Goal: Find contact information: Find contact information

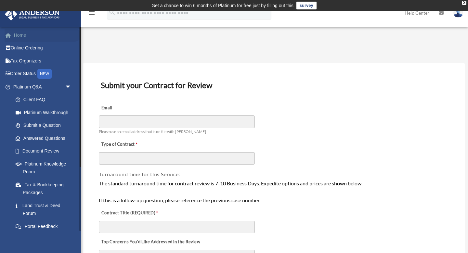
click at [18, 34] on link "Home" at bounding box center [43, 35] width 77 height 13
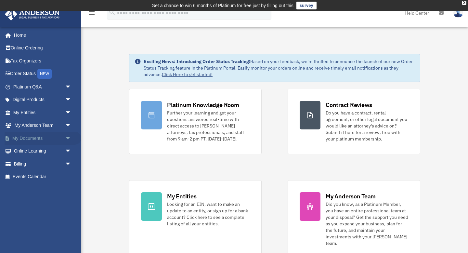
click at [72, 137] on span "arrow_drop_down" at bounding box center [71, 138] width 13 height 13
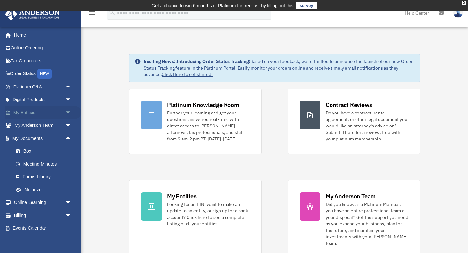
click at [68, 111] on span "arrow_drop_down" at bounding box center [71, 112] width 13 height 13
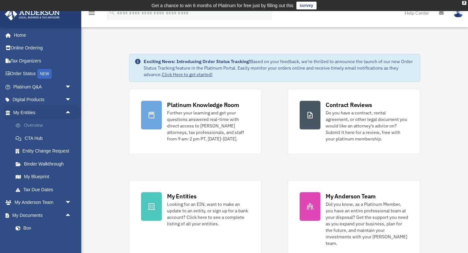
click at [32, 123] on link "Overview" at bounding box center [45, 125] width 72 height 13
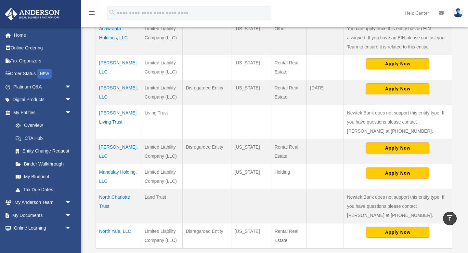
scroll to position [276, 0]
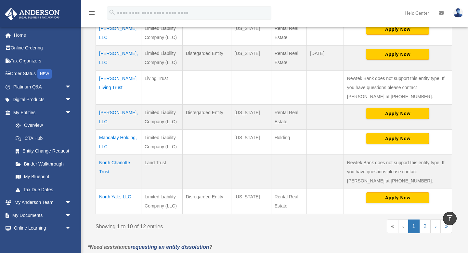
click at [112, 78] on td "Fleming-Aung Living Trust" at bounding box center [118, 87] width 45 height 34
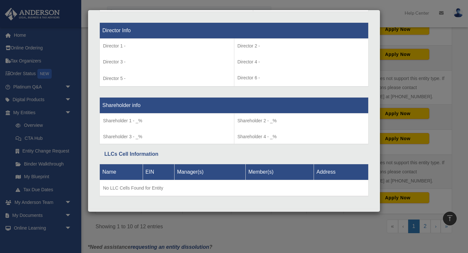
scroll to position [486, 0]
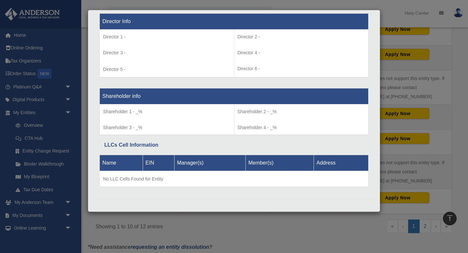
click at [398, 55] on div "Details × Articles Sent Organizational Date" at bounding box center [234, 126] width 468 height 253
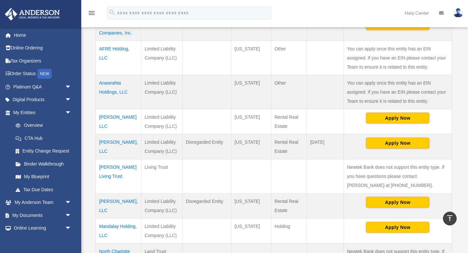
scroll to position [298, 0]
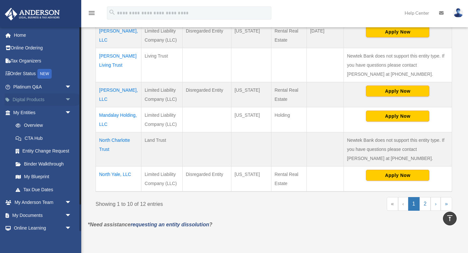
click at [66, 100] on span "arrow_drop_down" at bounding box center [71, 99] width 13 height 13
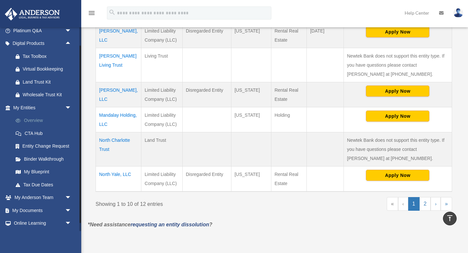
scroll to position [57, 0]
click at [65, 205] on span "arrow_drop_down" at bounding box center [71, 209] width 13 height 13
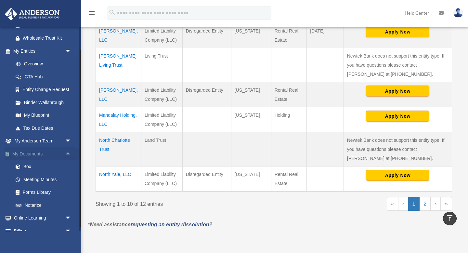
scroll to position [133, 0]
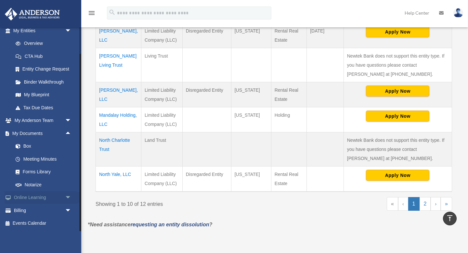
click at [68, 197] on span "arrow_drop_down" at bounding box center [71, 197] width 13 height 13
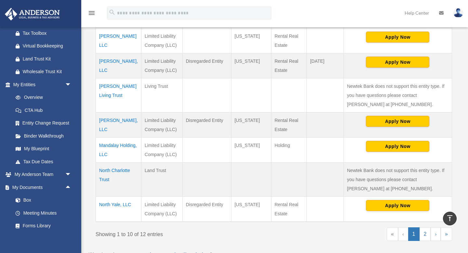
scroll to position [287, 0]
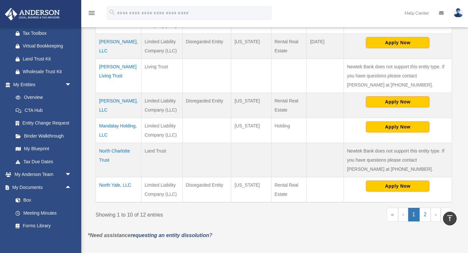
click at [110, 67] on td "Fleming-Aung Living Trust" at bounding box center [118, 75] width 45 height 34
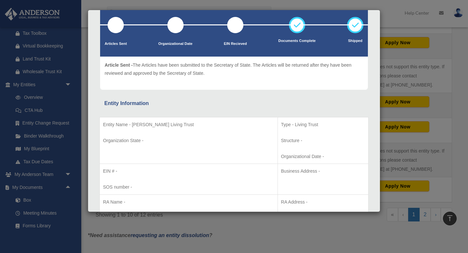
scroll to position [0, 0]
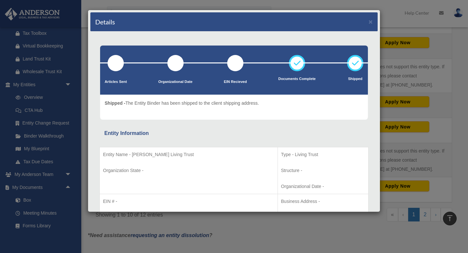
click at [397, 70] on div "Details × Articles Sent Organizational Date" at bounding box center [234, 126] width 468 height 253
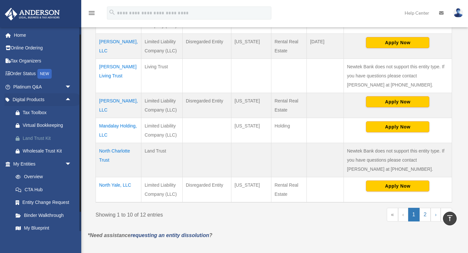
scroll to position [172, 0]
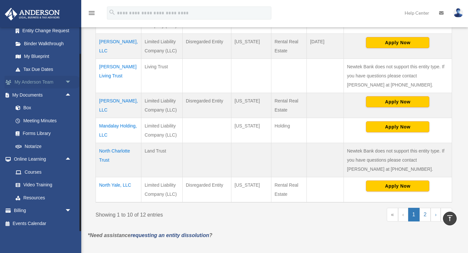
click at [67, 81] on span "arrow_drop_down" at bounding box center [71, 82] width 13 height 13
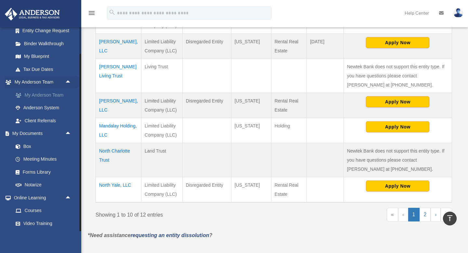
click at [43, 93] on link "My Anderson Team" at bounding box center [45, 94] width 72 height 13
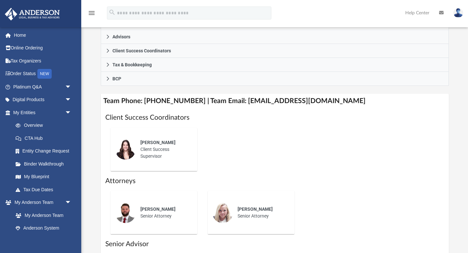
scroll to position [225, 0]
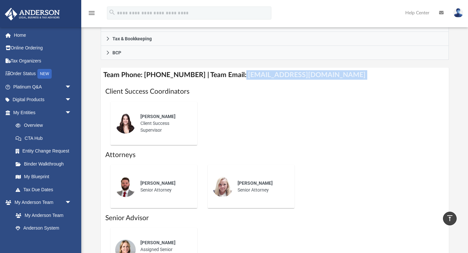
drag, startPoint x: 232, startPoint y: 82, endPoint x: 312, endPoint y: 93, distance: 80.7
click at [312, 93] on div "Team Phone: [PHONE_NUMBER] | Team Email: [EMAIL_ADDRESS][DOMAIN_NAME] Client Su…" at bounding box center [275, 174] width 348 height 213
copy div "[EMAIL_ADDRESS][DOMAIN_NAME]"
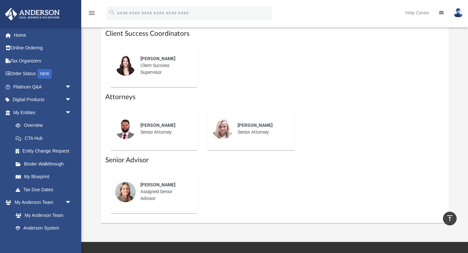
scroll to position [396, 0]
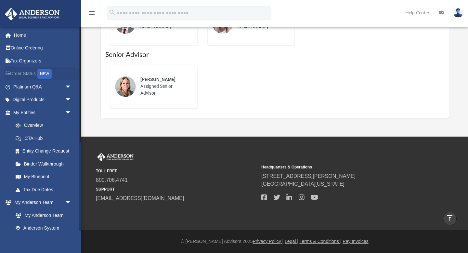
click at [22, 74] on link "Order Status NEW" at bounding box center [43, 73] width 77 height 13
